Goal: Complete application form

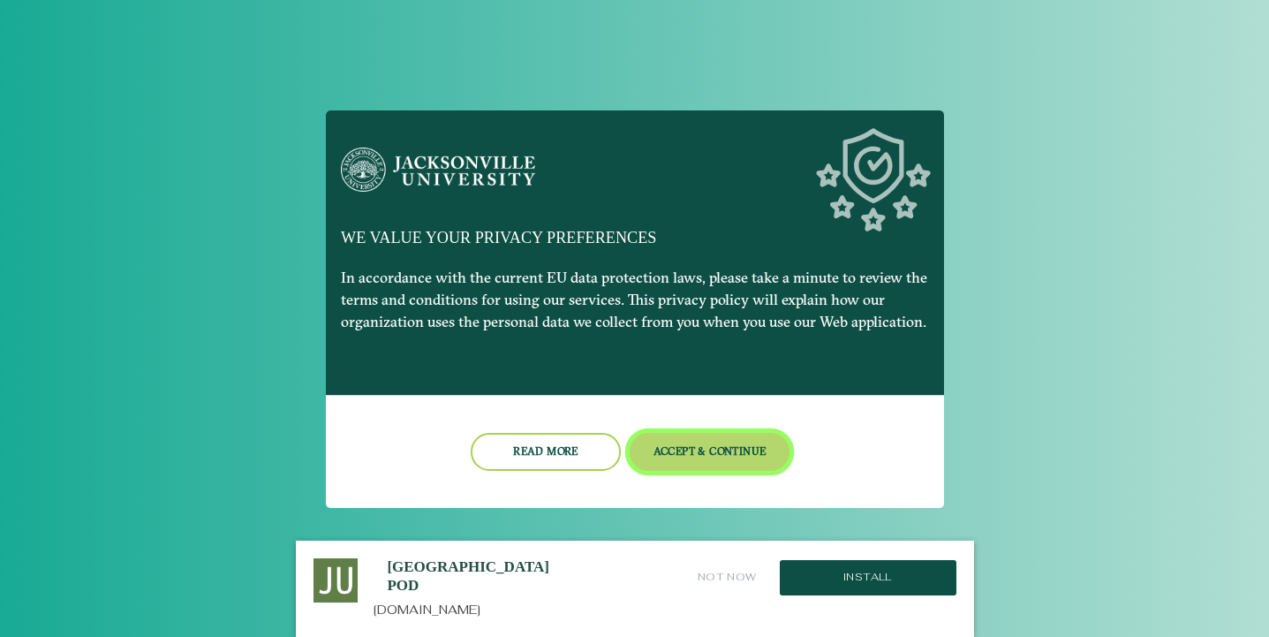
click at [665, 450] on button "Accept & Continue" at bounding box center [710, 452] width 160 height 38
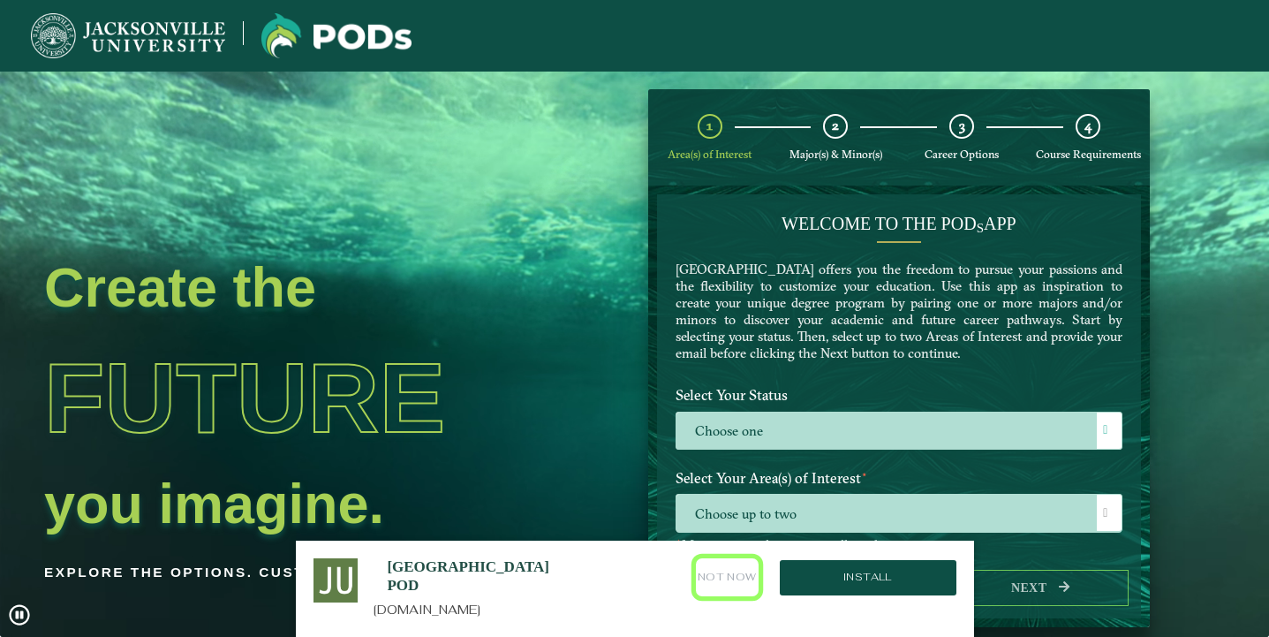
click at [731, 573] on button "Not Now" at bounding box center [727, 577] width 63 height 38
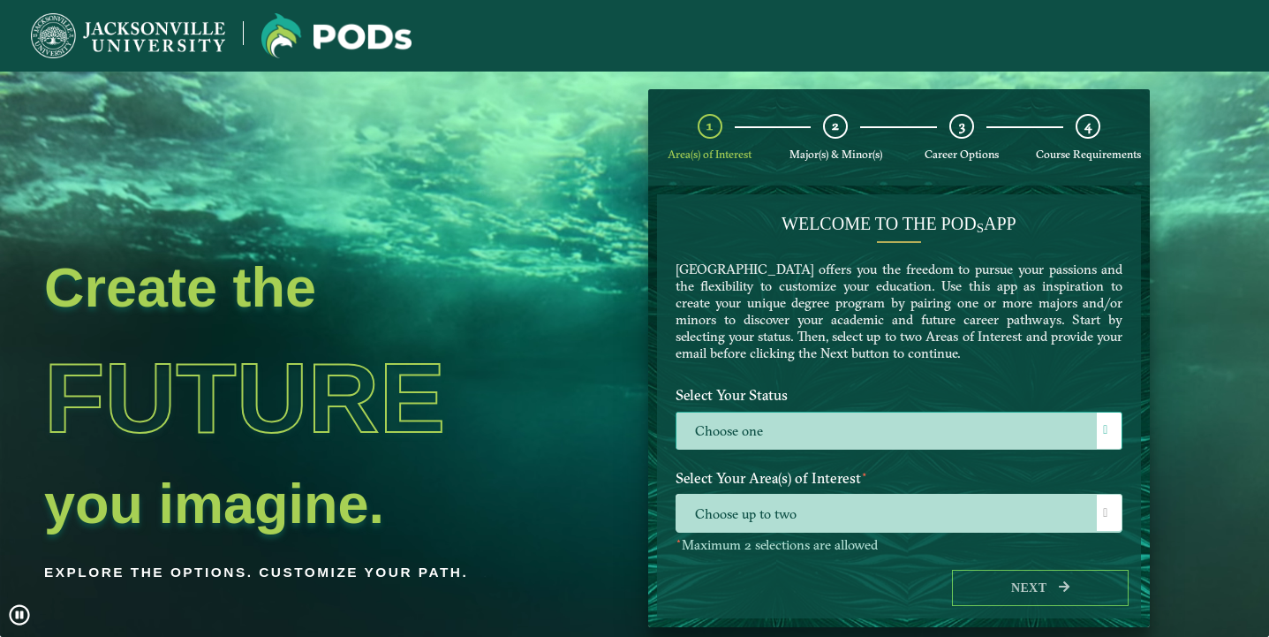
click at [800, 430] on label "Choose one" at bounding box center [900, 432] width 446 height 38
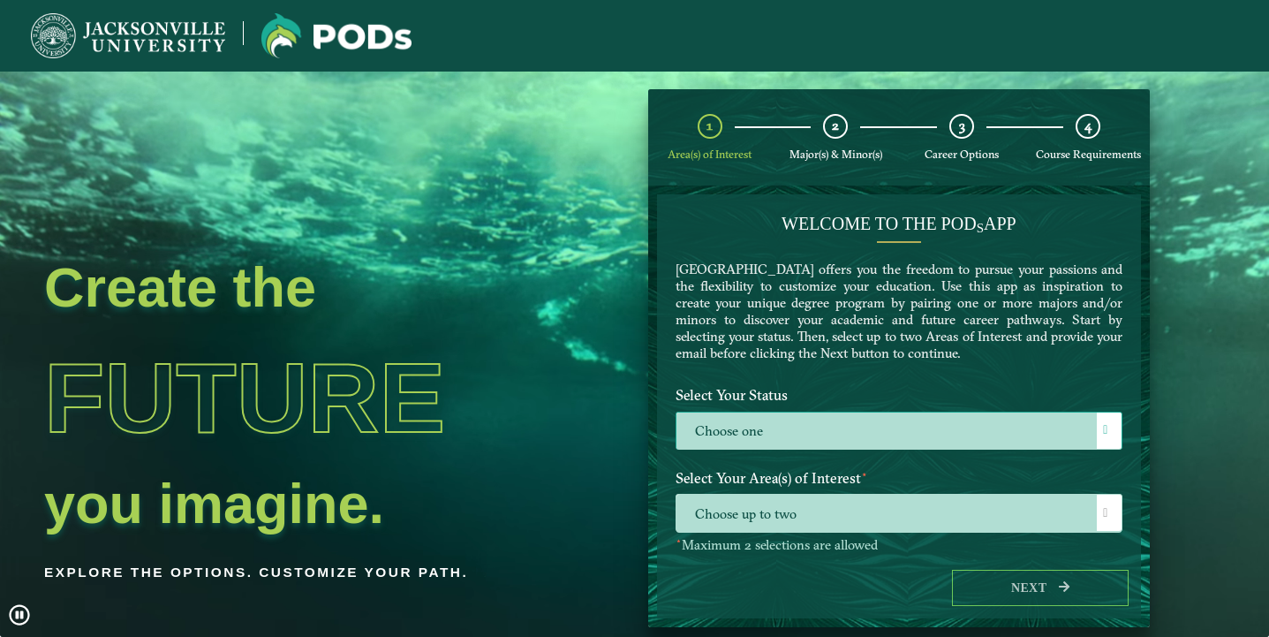
scroll to position [10, 72]
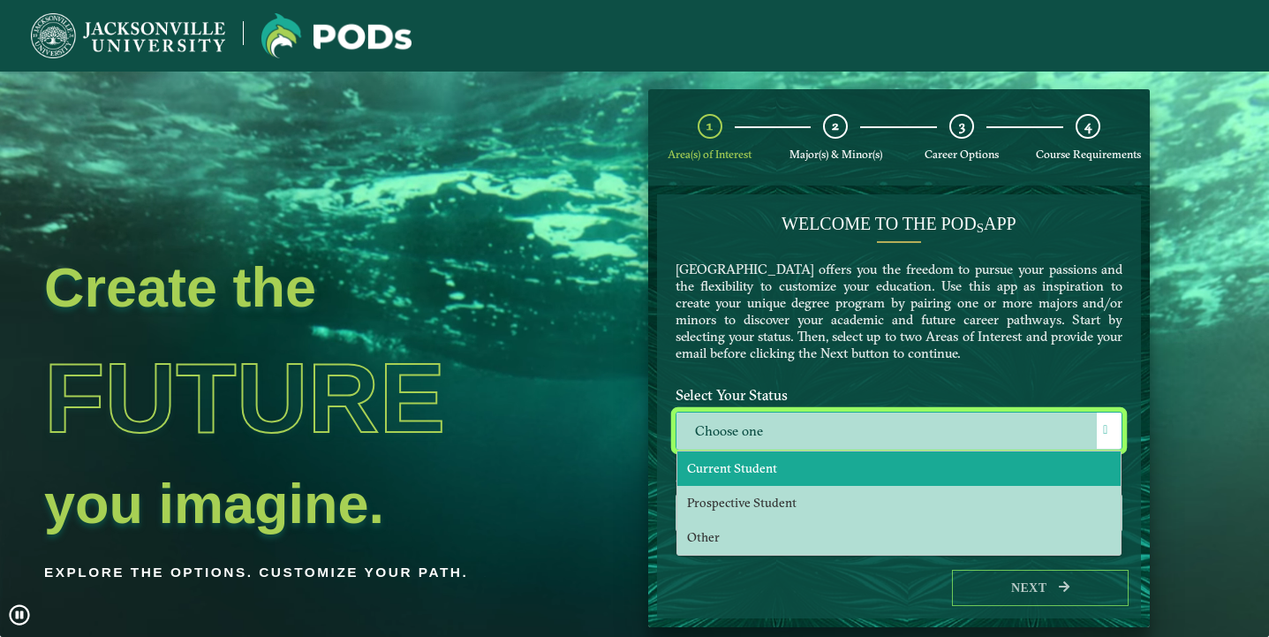
click at [780, 476] on li "Current Student" at bounding box center [900, 468] width 444 height 34
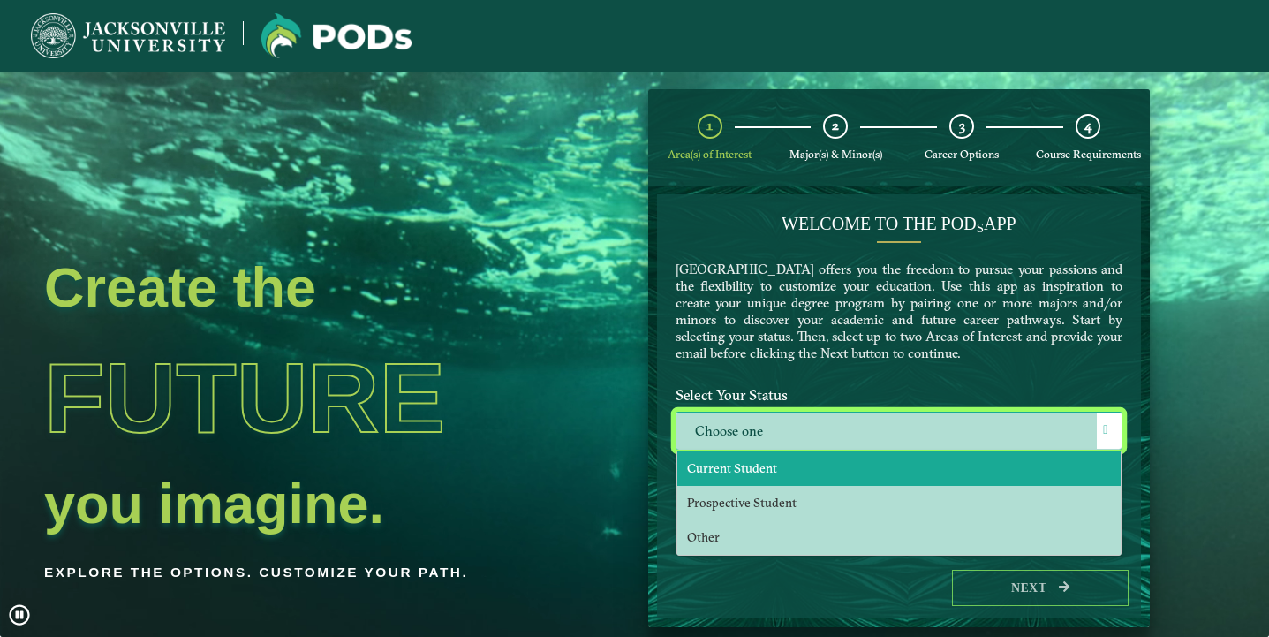
select select "[object Object]"
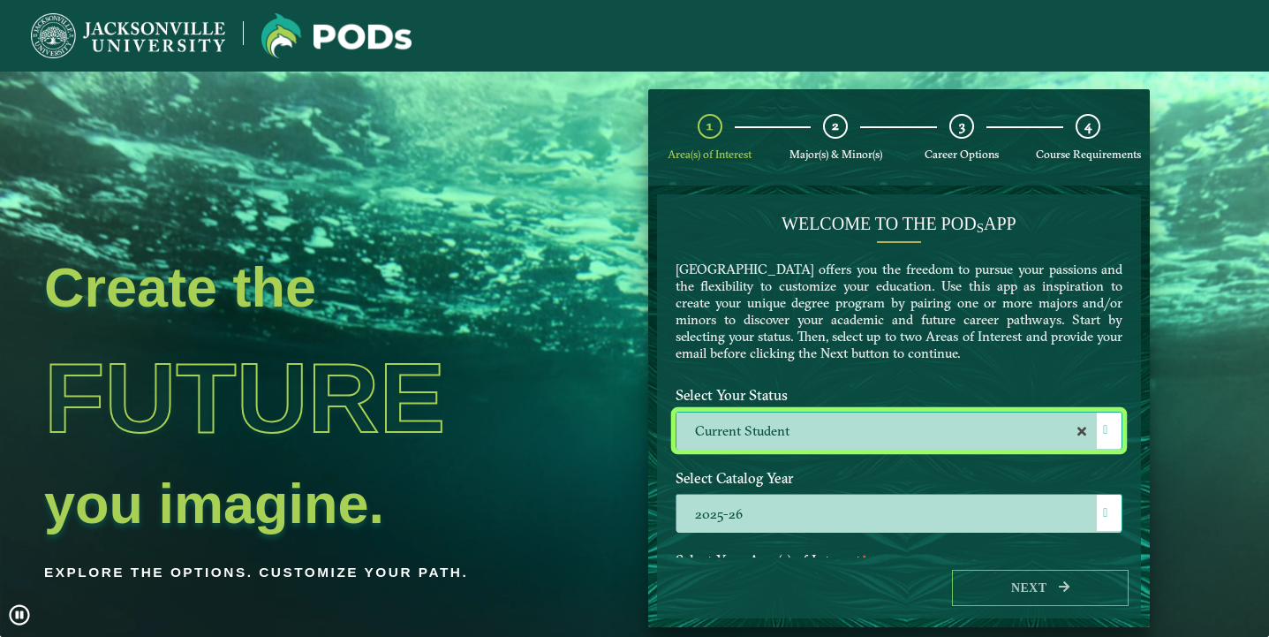
click at [769, 519] on label "2025-26" at bounding box center [900, 514] width 446 height 38
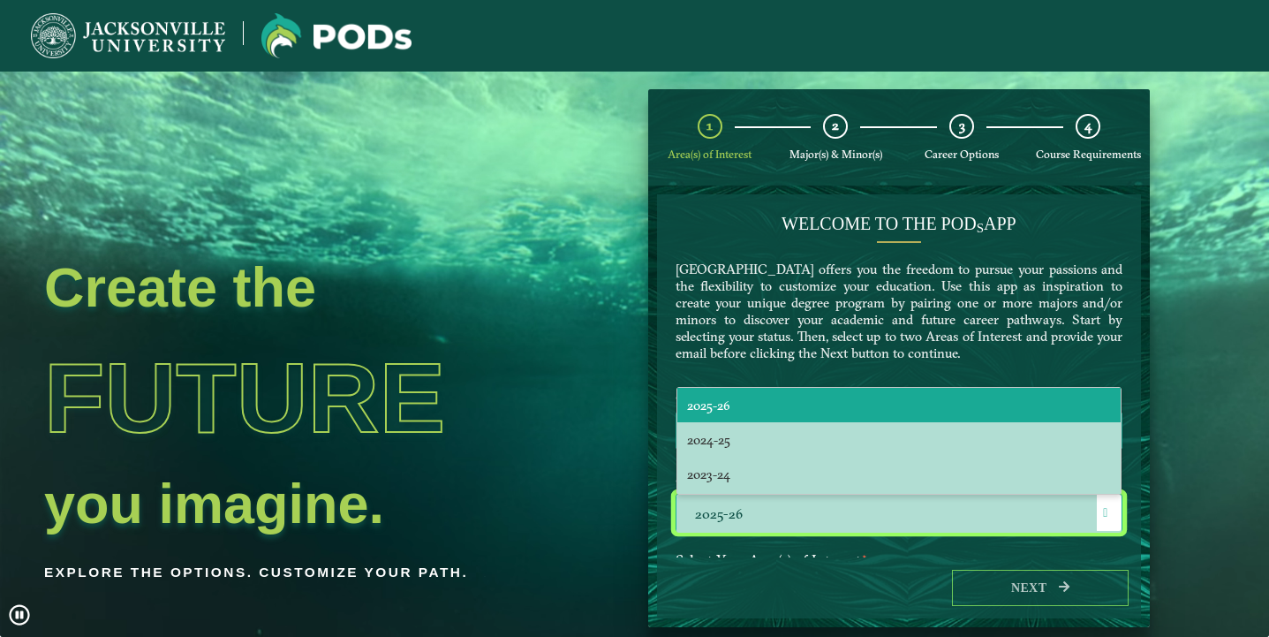
click at [769, 519] on label "2025-26" at bounding box center [900, 514] width 446 height 38
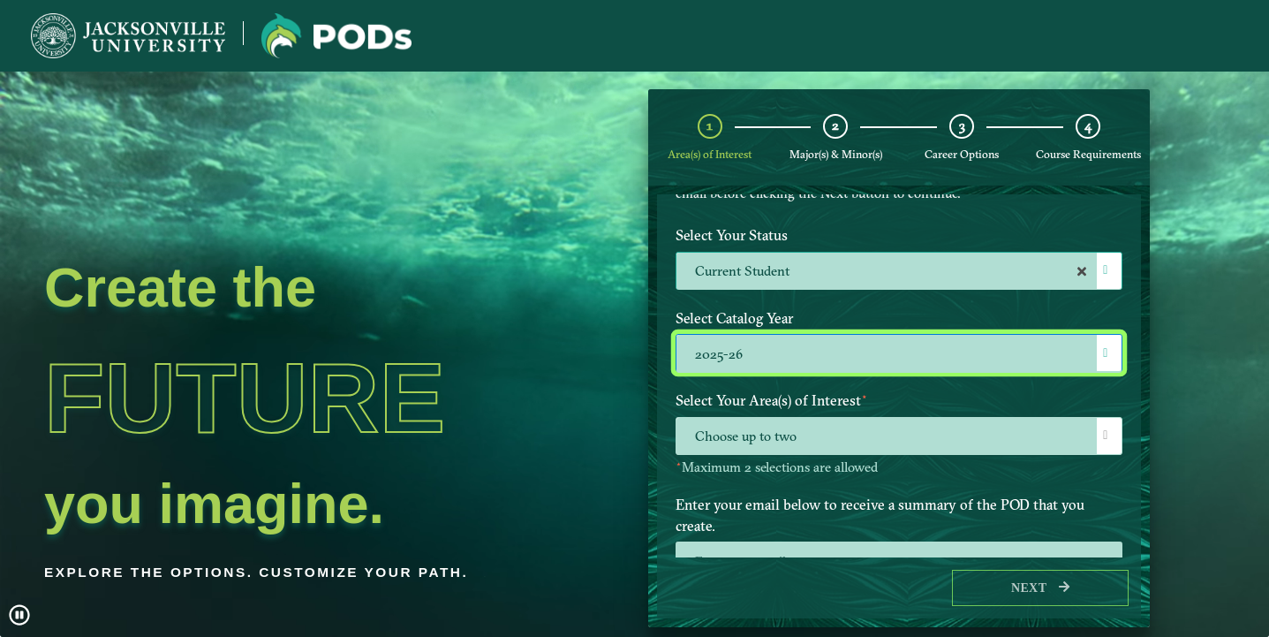
scroll to position [165, 0]
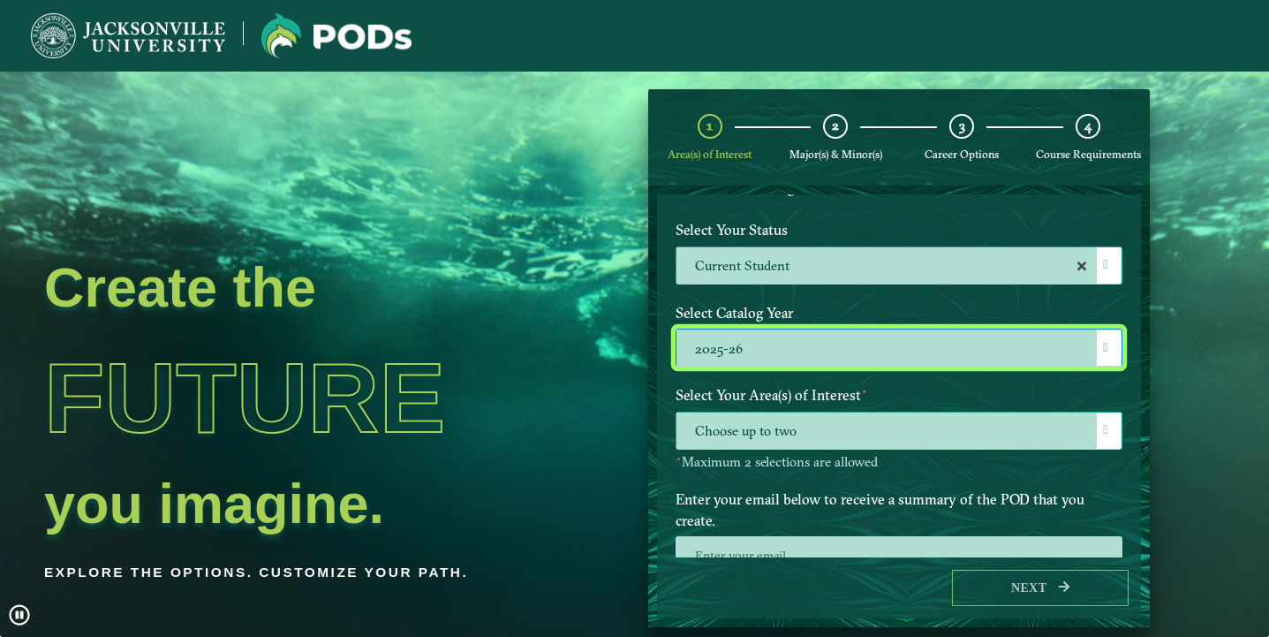
click at [776, 438] on span "Choose up to two" at bounding box center [900, 432] width 446 height 38
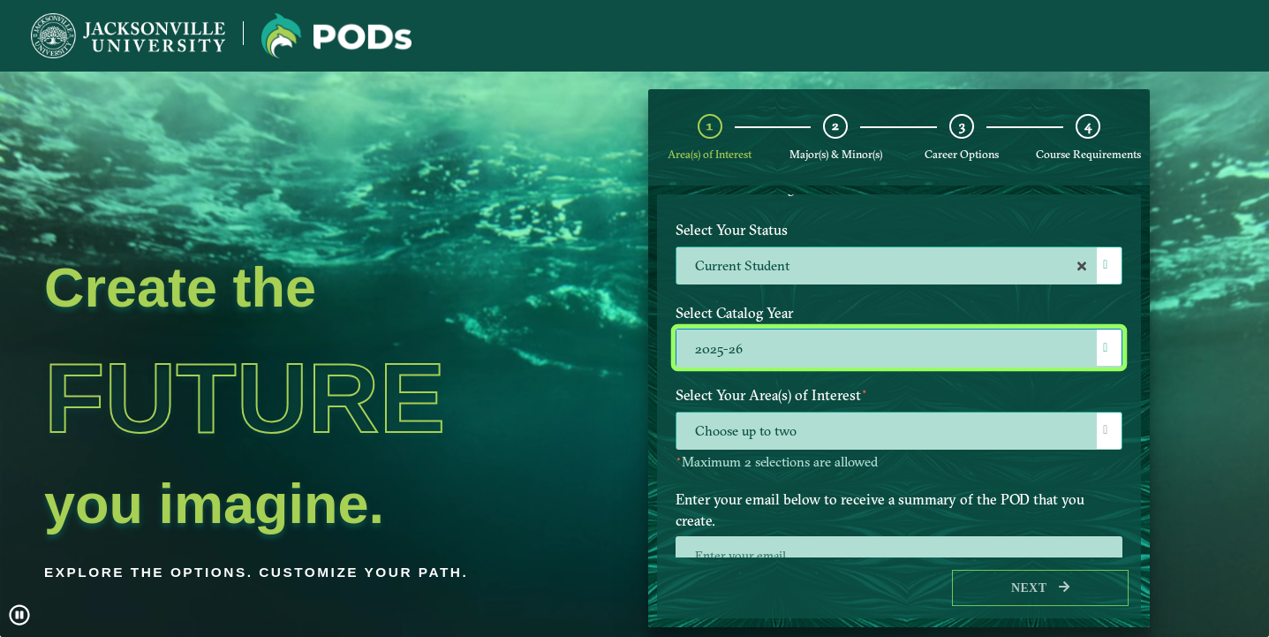
scroll to position [10, 72]
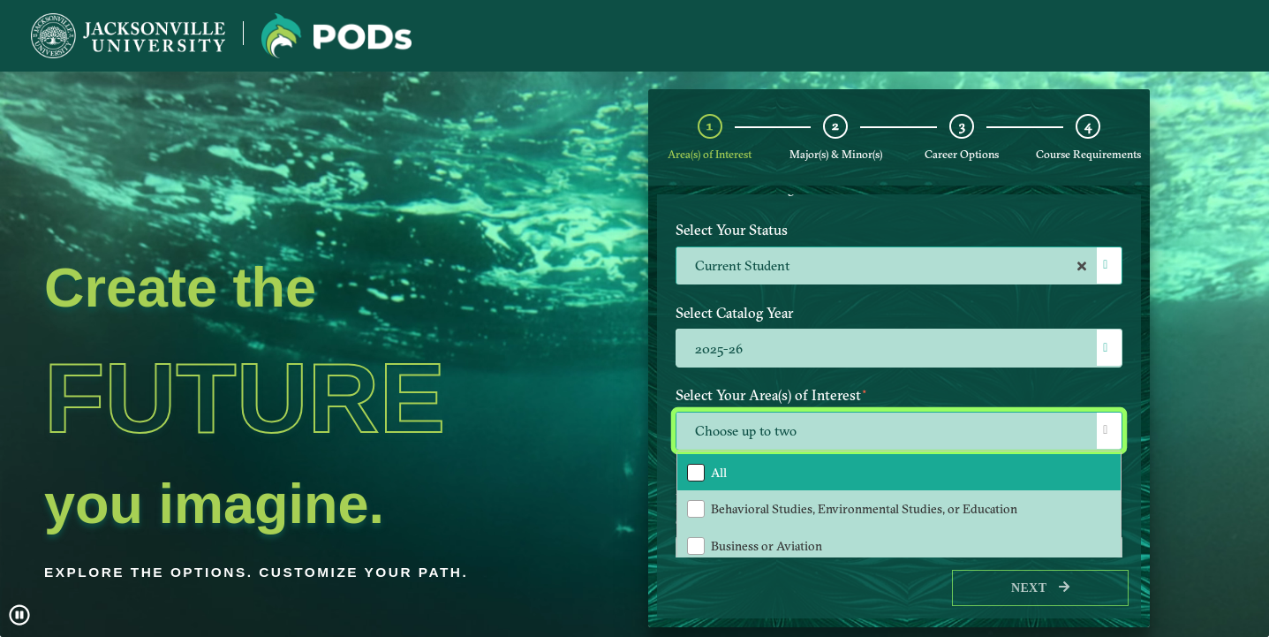
click at [701, 473] on div "All" at bounding box center [696, 473] width 18 height 18
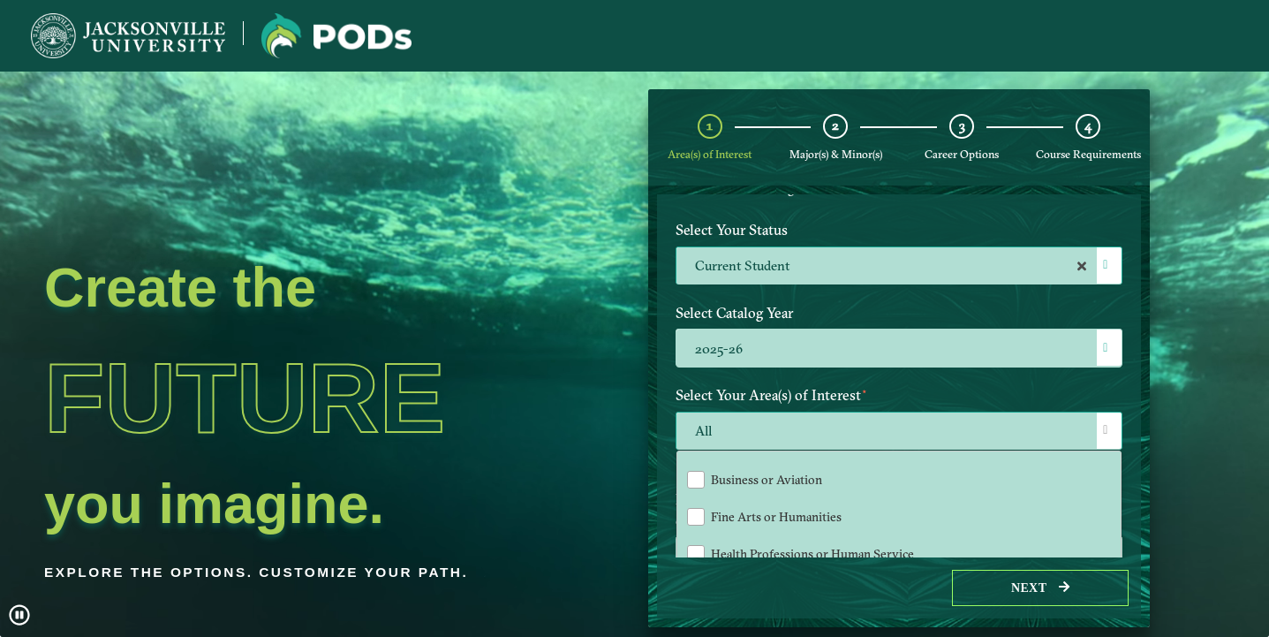
scroll to position [117, 0]
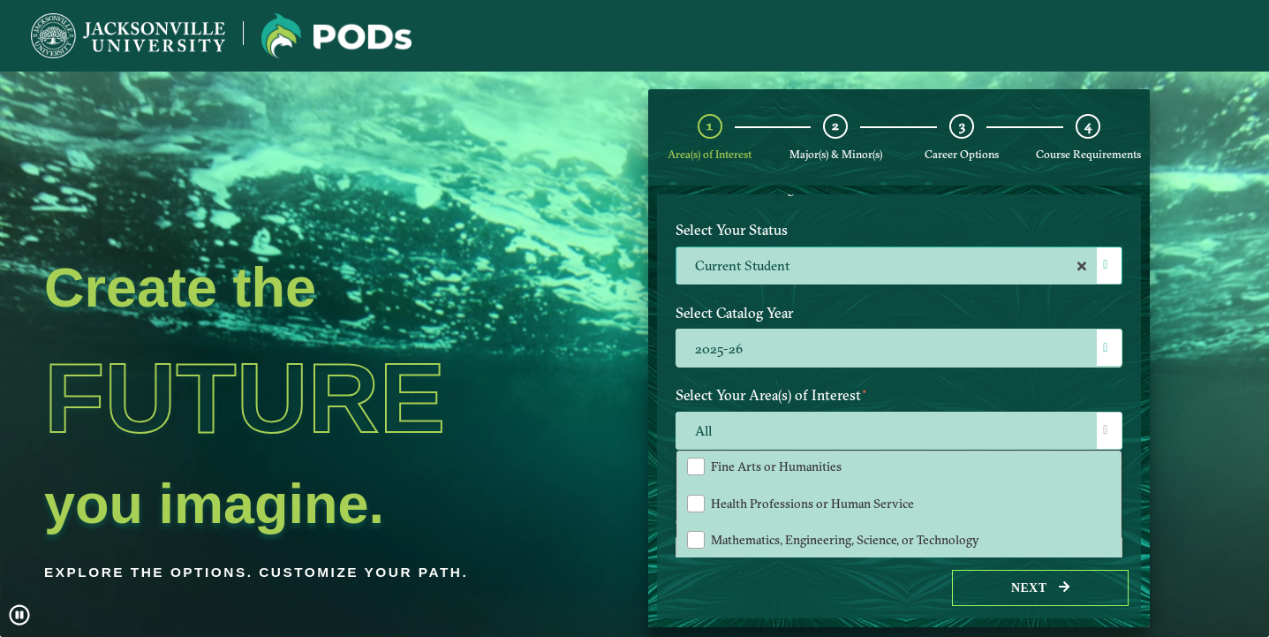
click at [870, 592] on div "Next" at bounding box center [899, 587] width 485 height 61
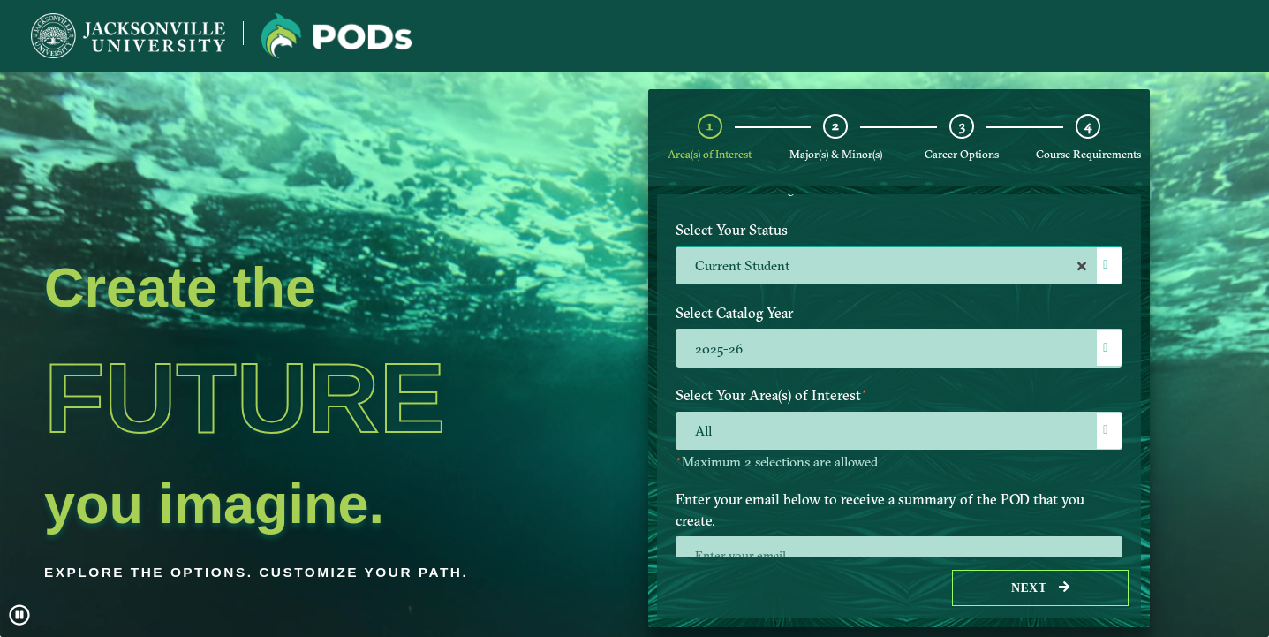
scroll to position [223, 0]
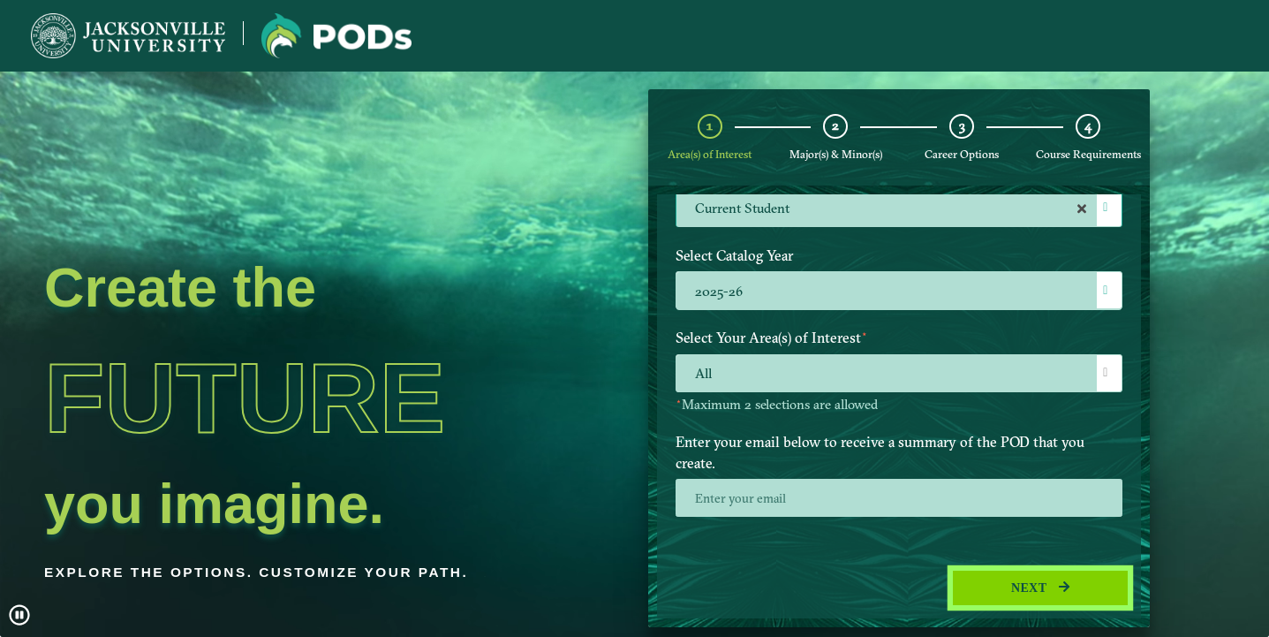
click at [988, 583] on button "Next" at bounding box center [1040, 588] width 177 height 36
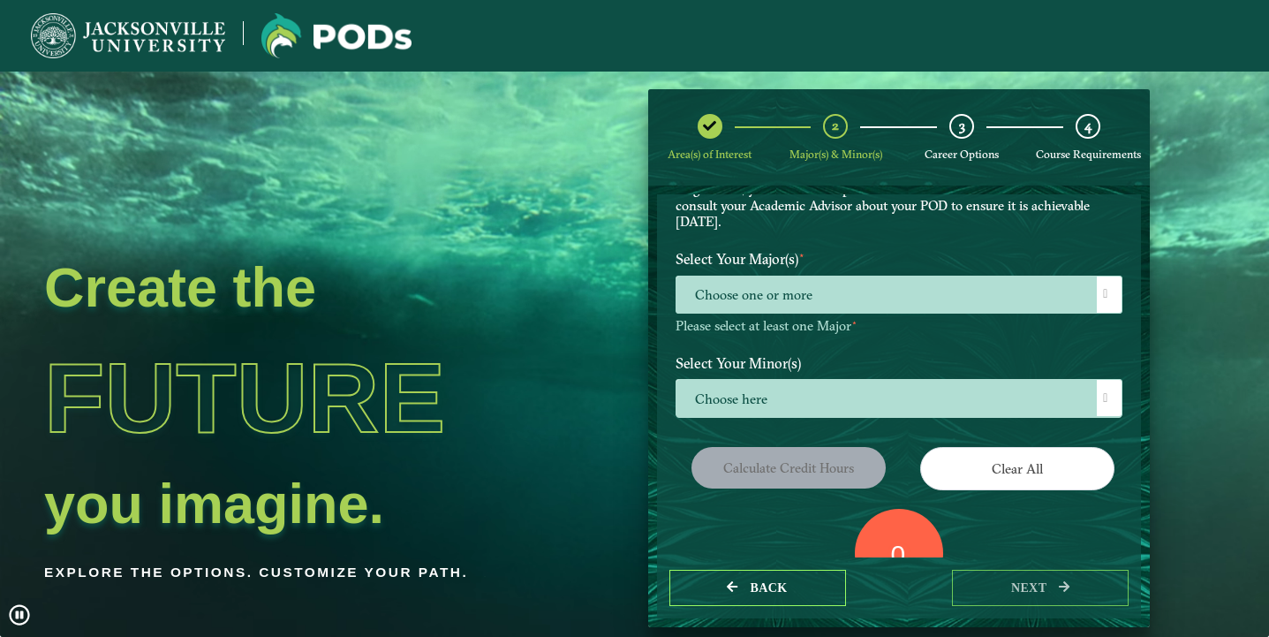
scroll to position [162, 0]
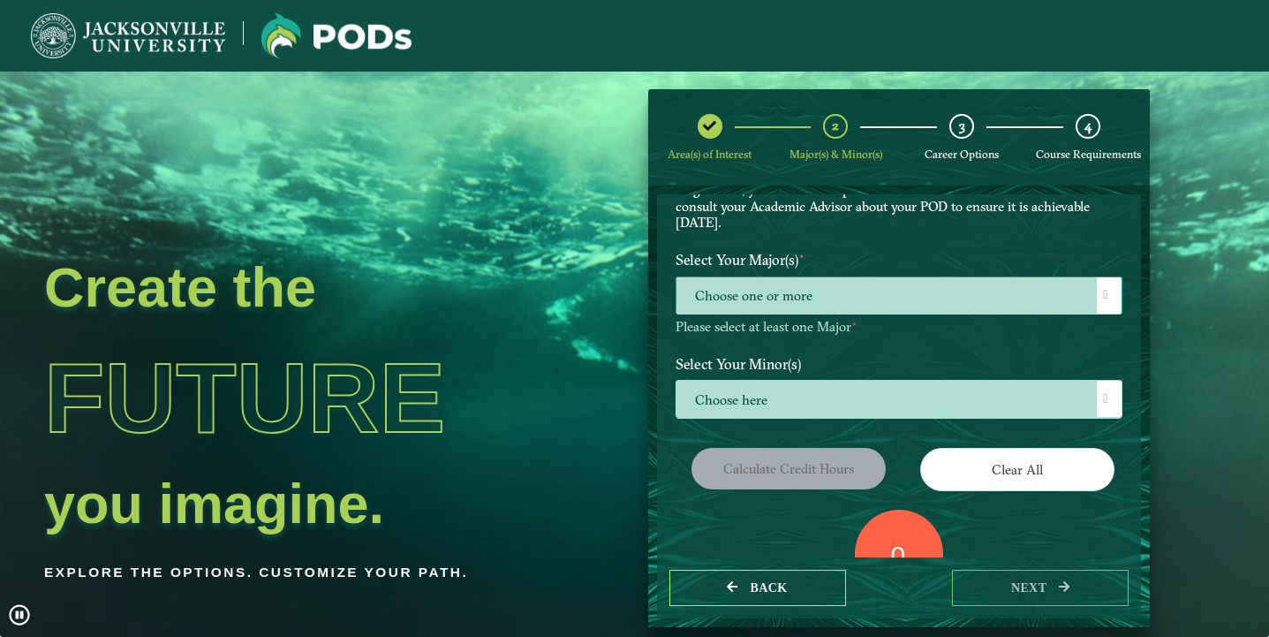
click at [853, 299] on span "Choose one or more" at bounding box center [900, 296] width 446 height 38
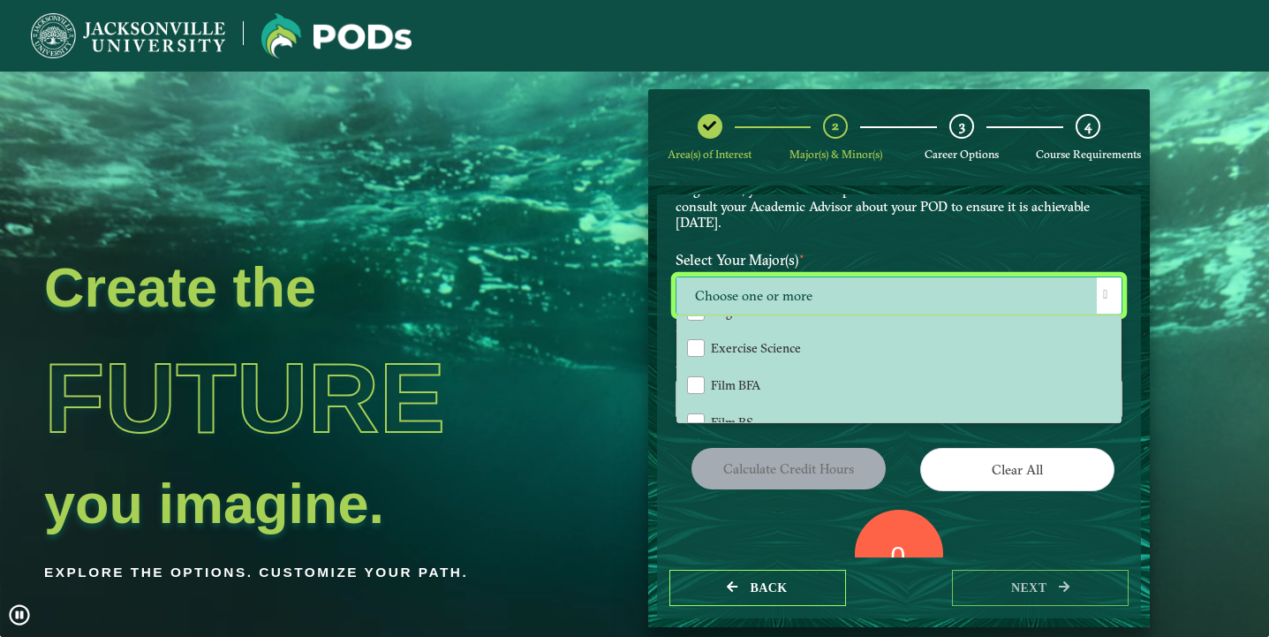
scroll to position [801, 0]
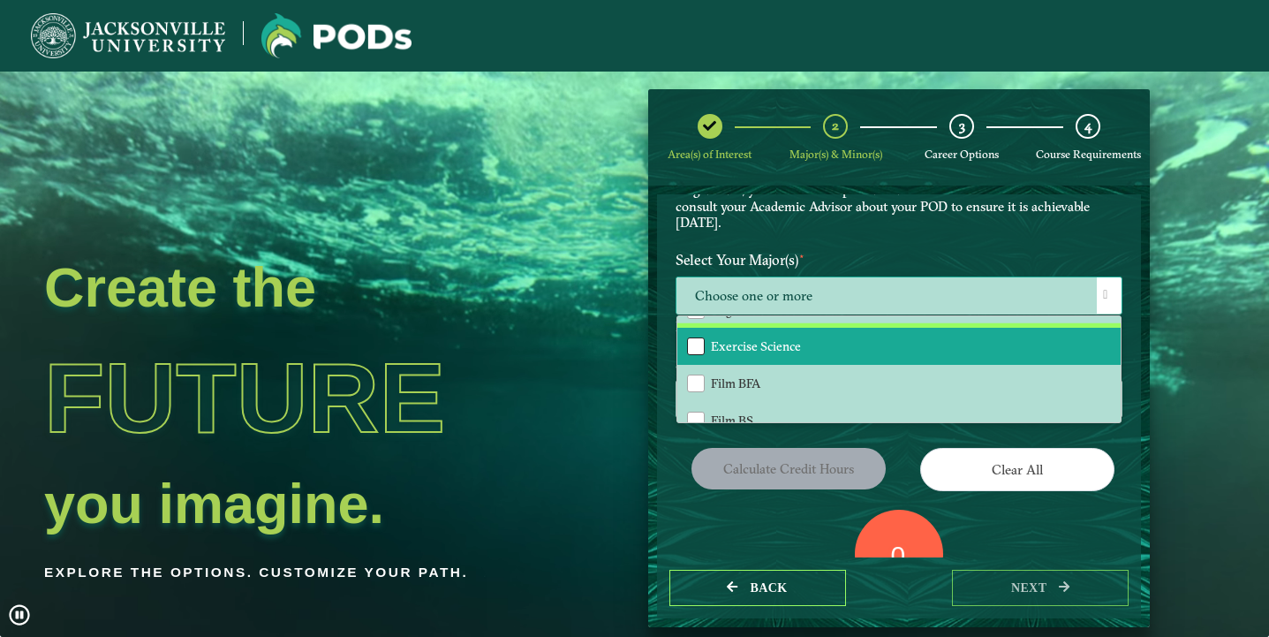
click at [689, 339] on div "Exercise Science" at bounding box center [696, 346] width 18 height 18
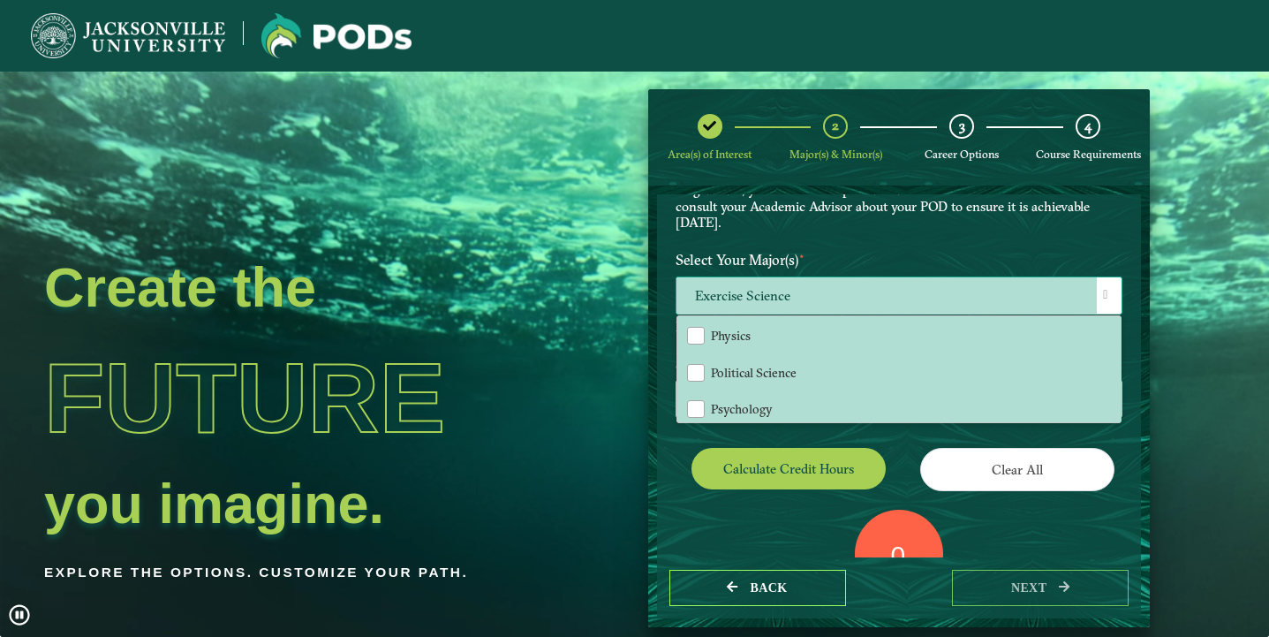
scroll to position [1329, 0]
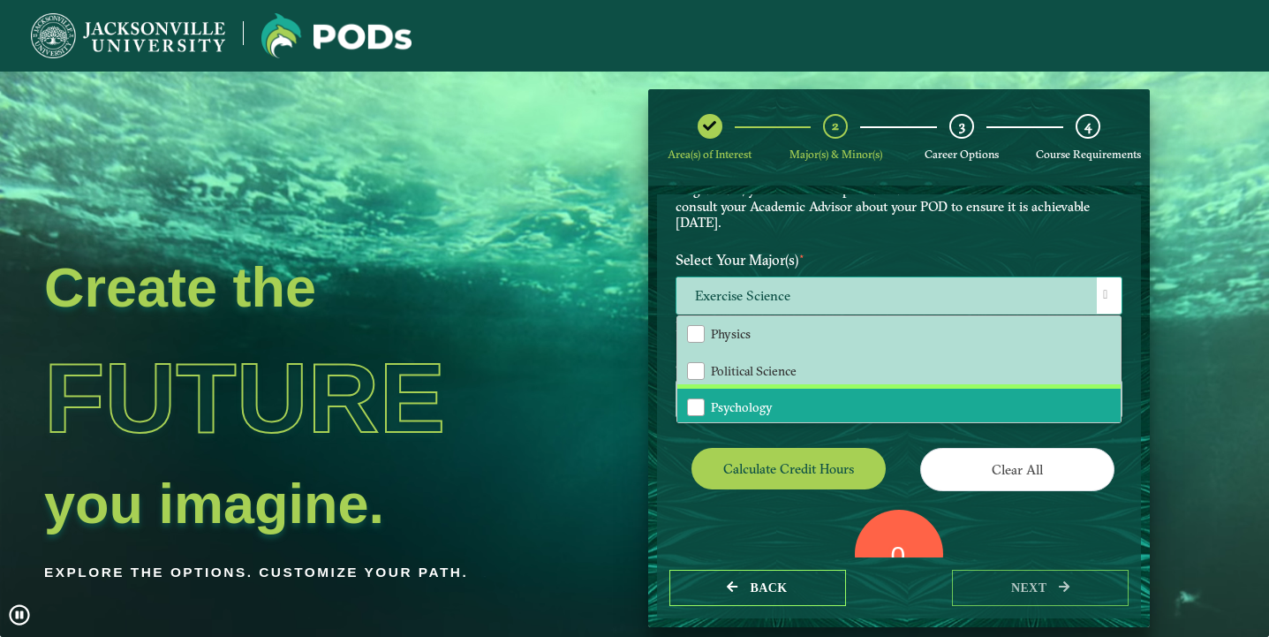
click at [690, 400] on li "Psychology" at bounding box center [900, 407] width 444 height 37
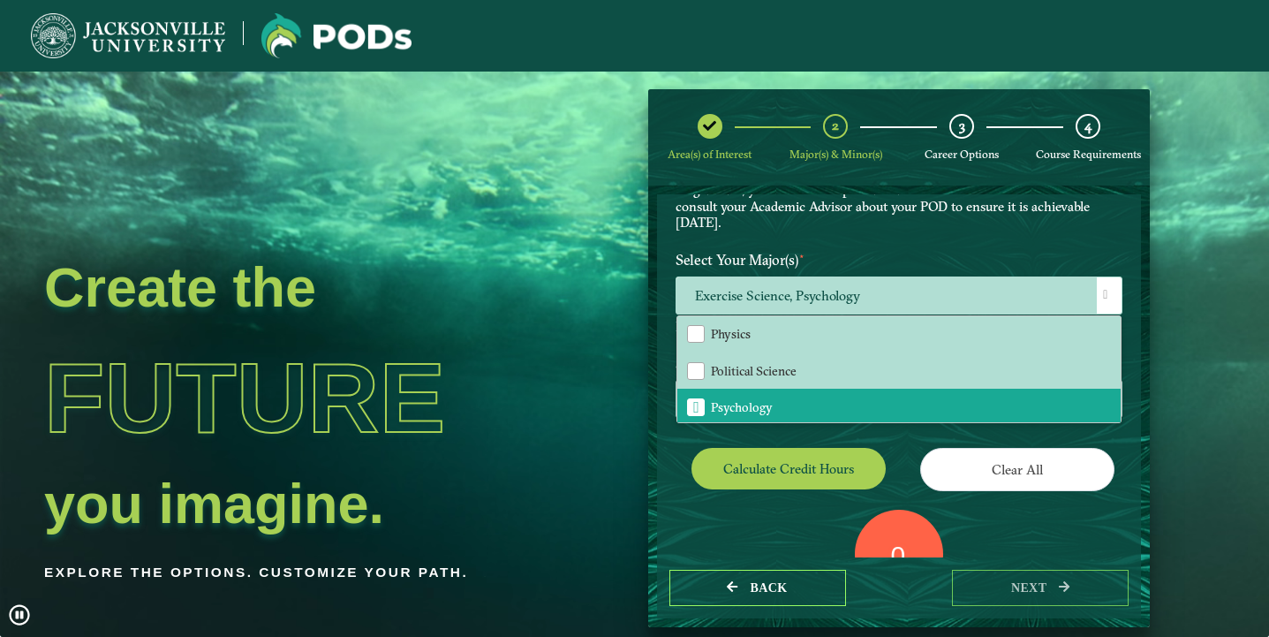
click at [897, 510] on div "0" at bounding box center [899, 554] width 88 height 88
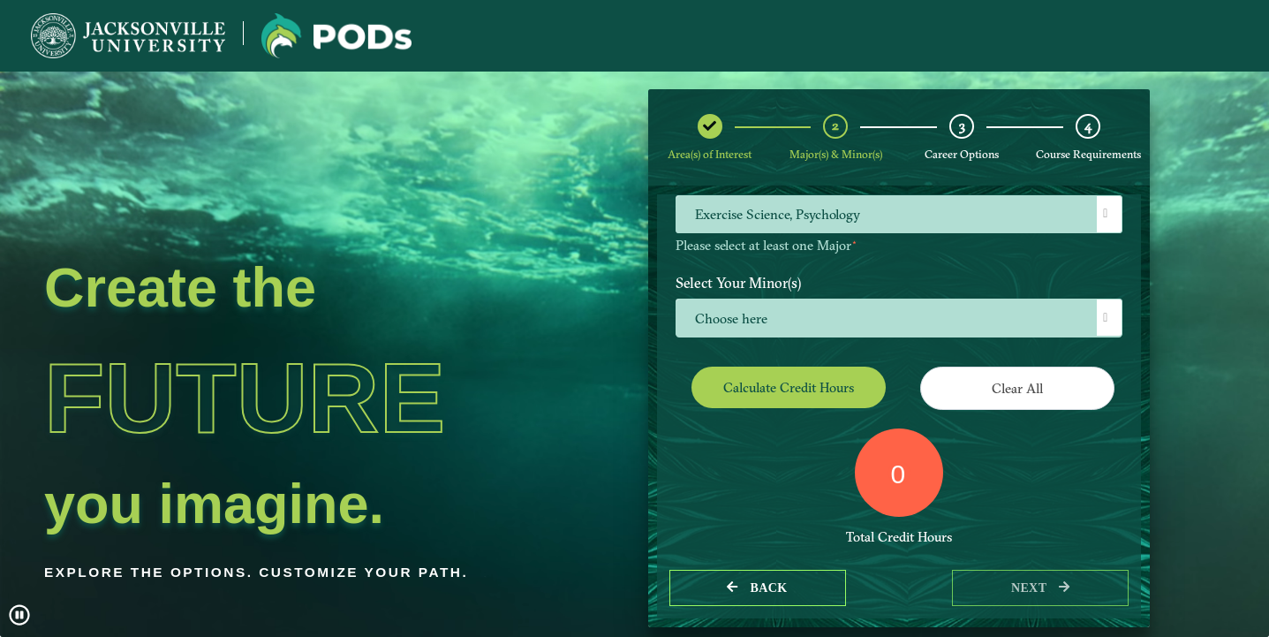
scroll to position [282, 0]
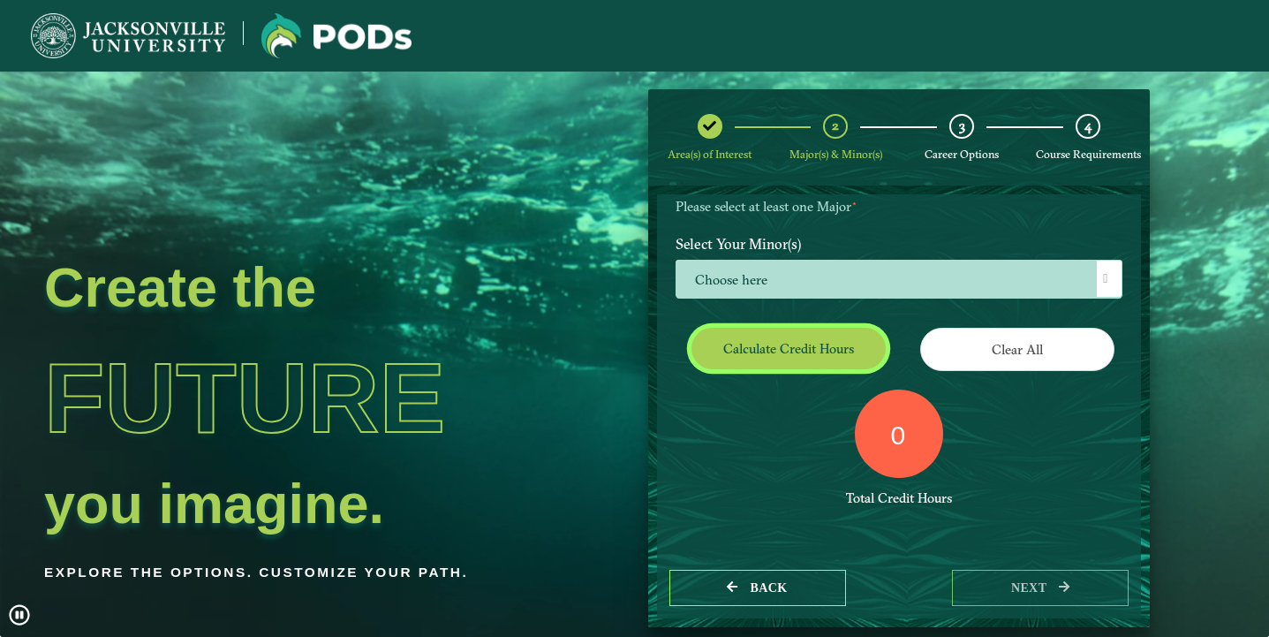
click at [859, 357] on button "Calculate credit hours" at bounding box center [789, 349] width 194 height 42
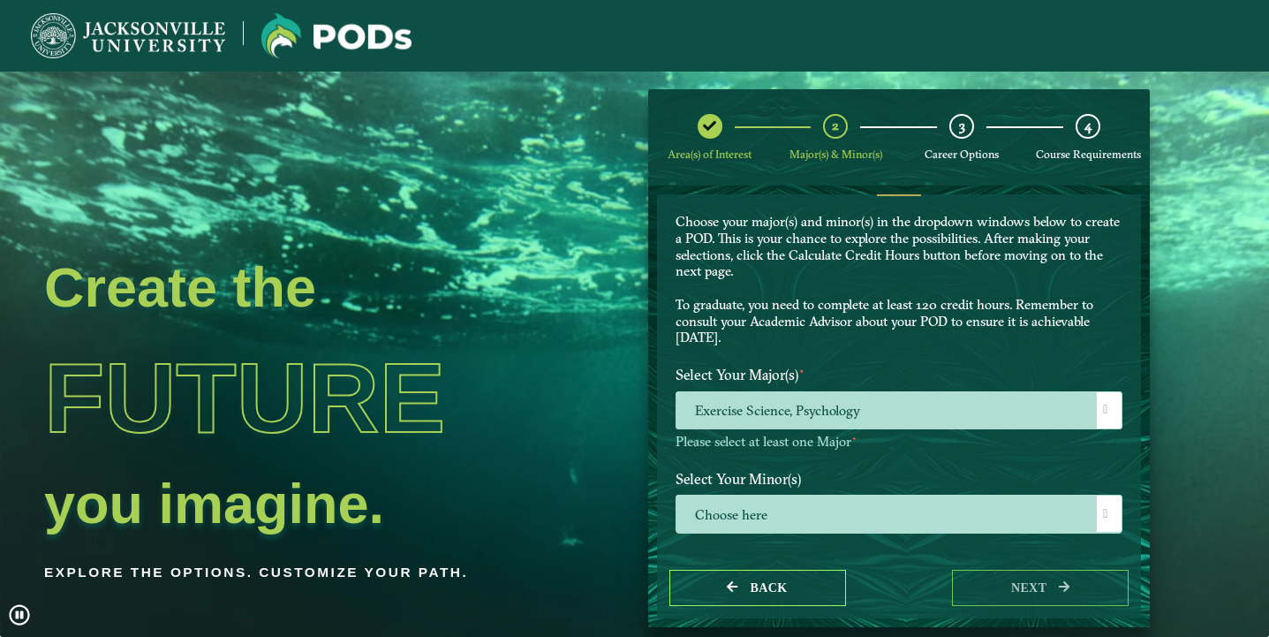
scroll to position [0, 0]
